Goal: Check status: Check status

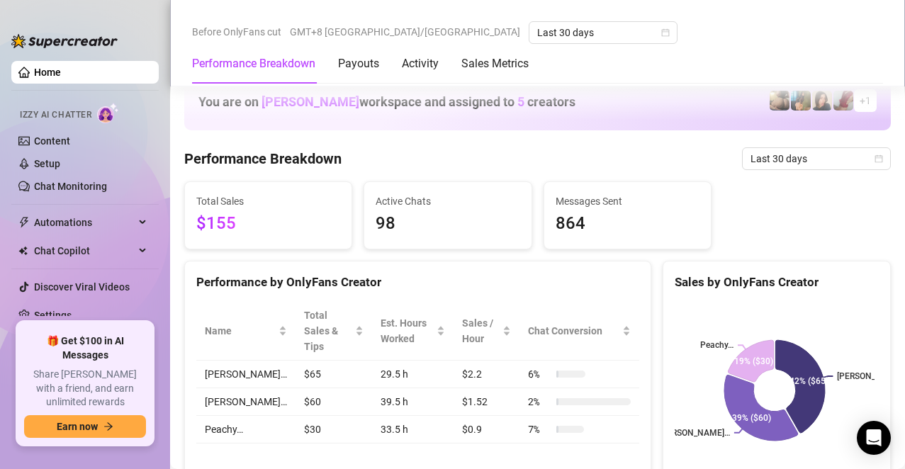
scroll to position [638, 0]
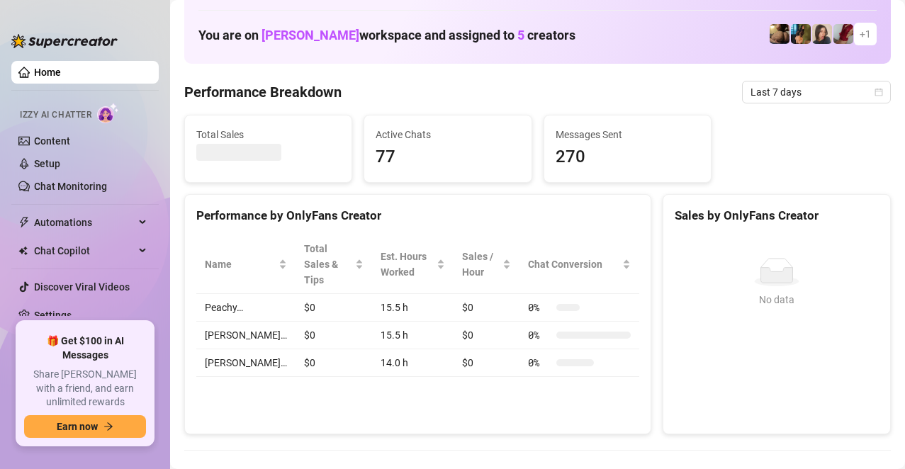
scroll to position [142, 0]
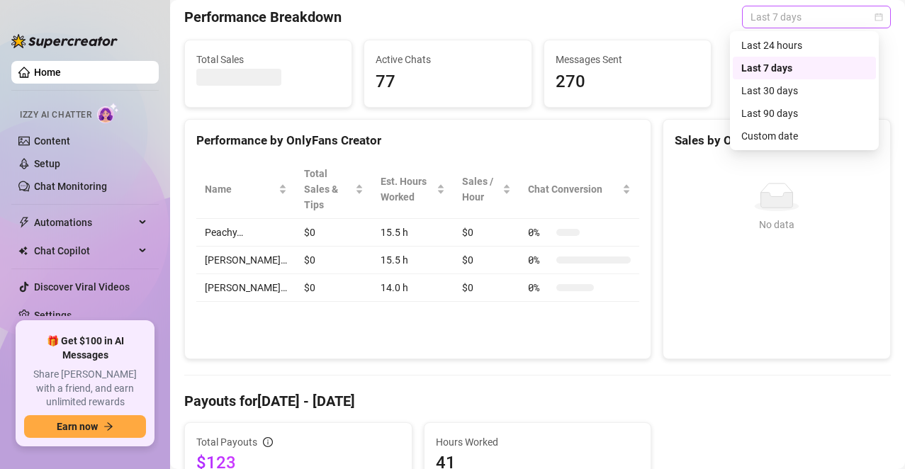
click at [770, 10] on span "Last 7 days" at bounding box center [816, 16] width 132 height 21
click at [769, 87] on div "Last 30 days" at bounding box center [804, 91] width 126 height 16
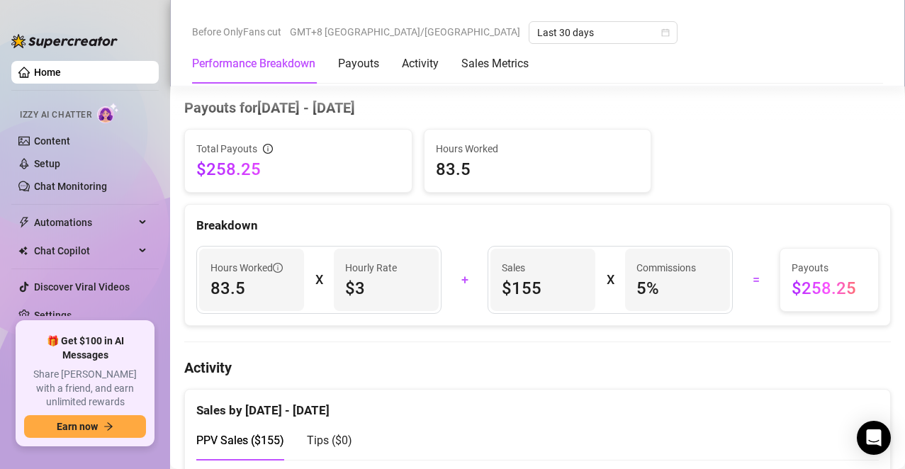
scroll to position [0, 0]
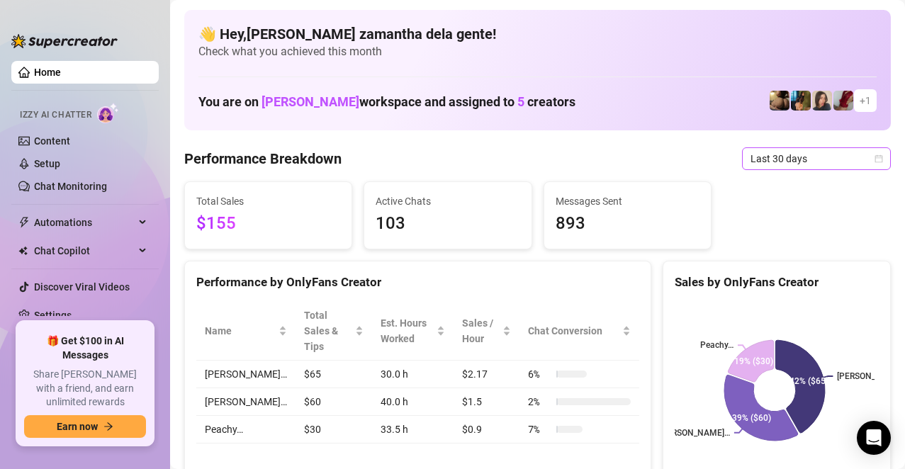
click at [764, 165] on span "Last 30 days" at bounding box center [816, 158] width 132 height 21
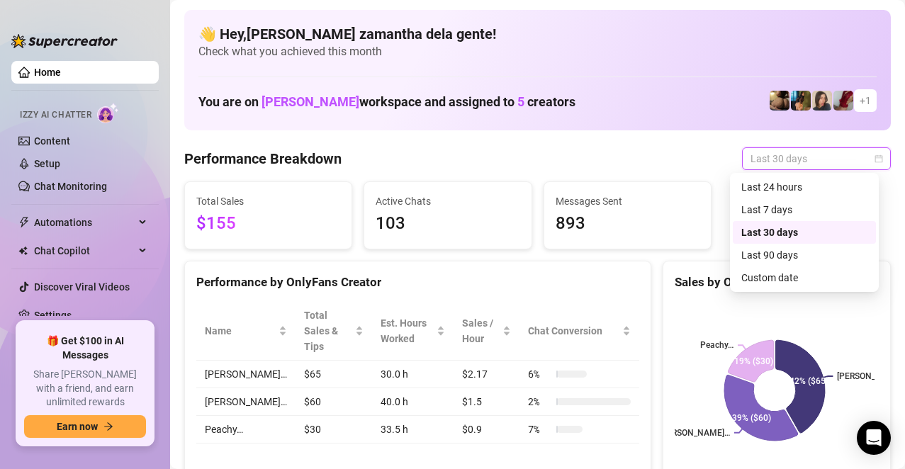
click at [765, 233] on div "Last 30 days" at bounding box center [804, 233] width 126 height 16
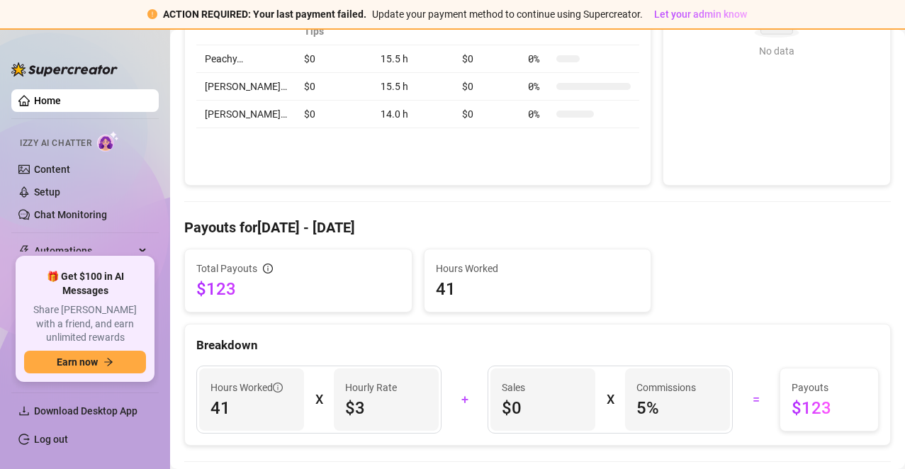
scroll to position [142, 0]
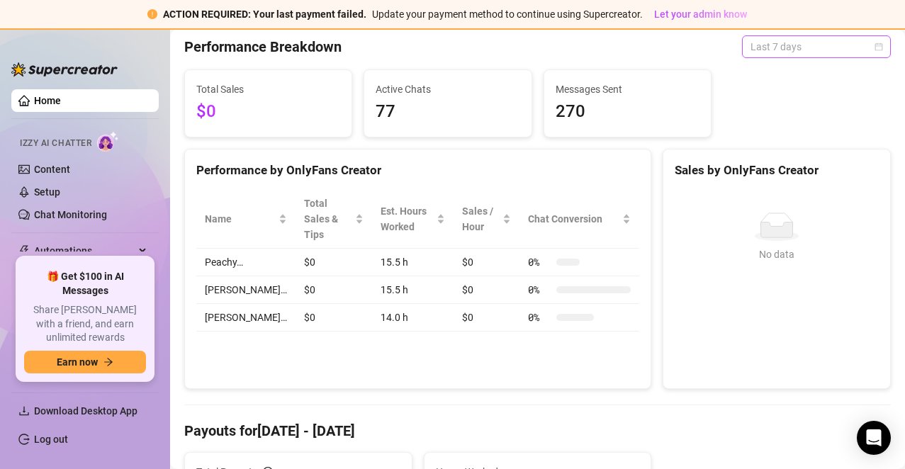
click at [742, 47] on div "Last 7 days" at bounding box center [816, 46] width 149 height 23
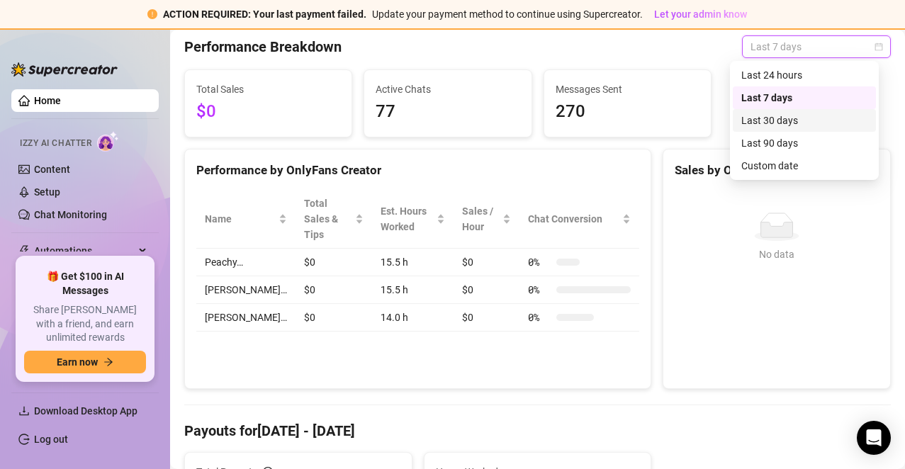
click at [768, 127] on div "Last 30 days" at bounding box center [804, 121] width 126 height 16
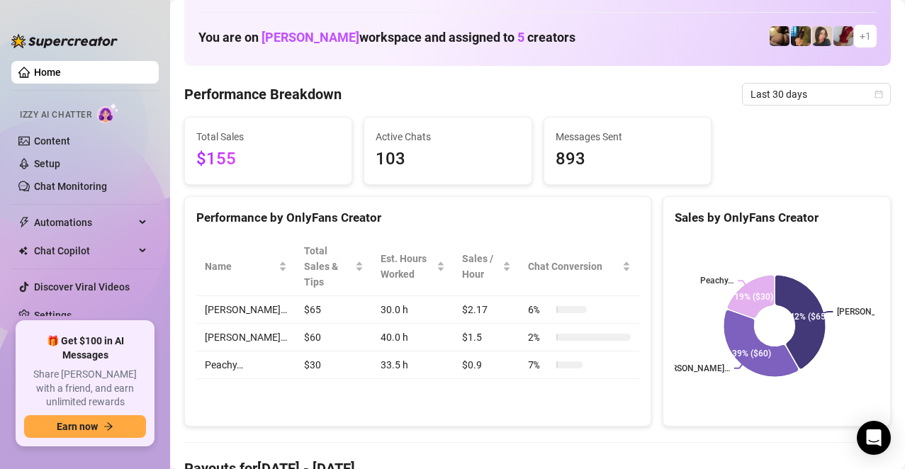
scroll to position [0, 0]
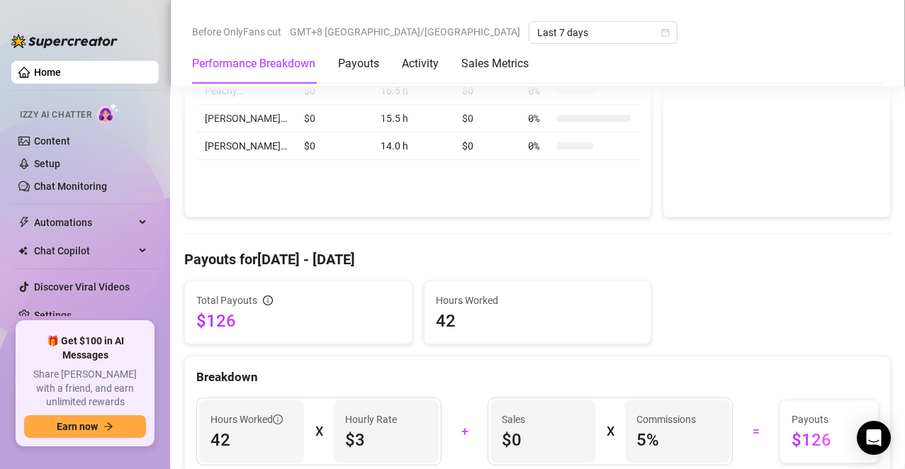
scroll to position [71, 0]
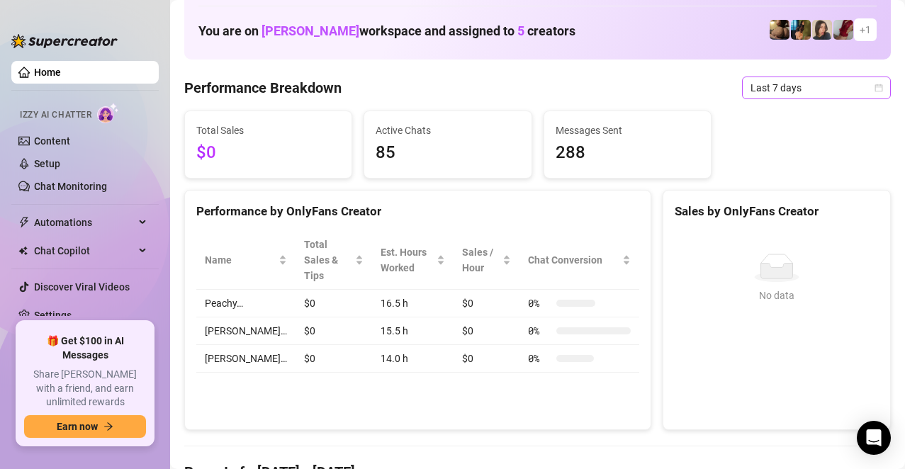
drag, startPoint x: 765, startPoint y: 98, endPoint x: 765, endPoint y: 88, distance: 9.9
click at [765, 88] on span "Last 7 days" at bounding box center [816, 87] width 132 height 21
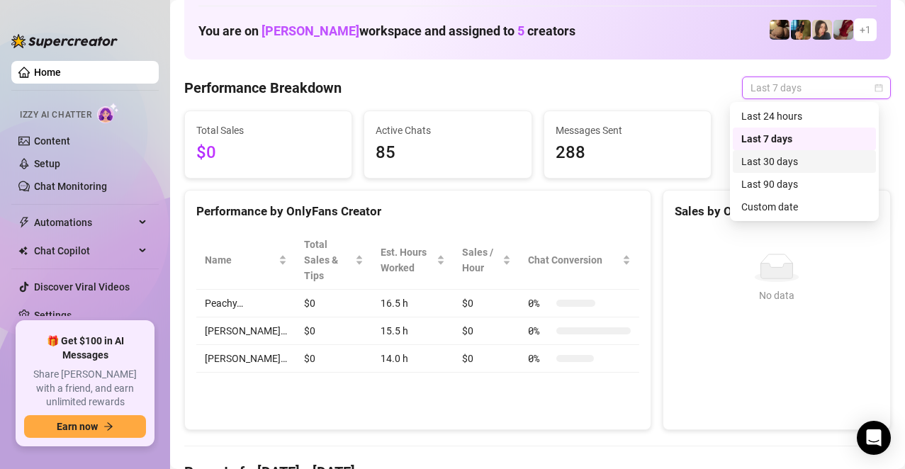
click at [779, 158] on div "Last 30 days" at bounding box center [804, 162] width 126 height 16
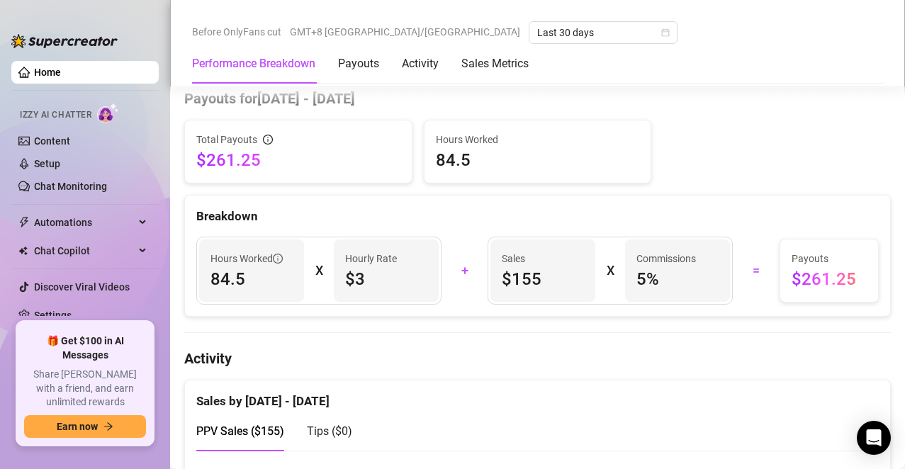
scroll to position [363, 0]
